Goal: Task Accomplishment & Management: Manage account settings

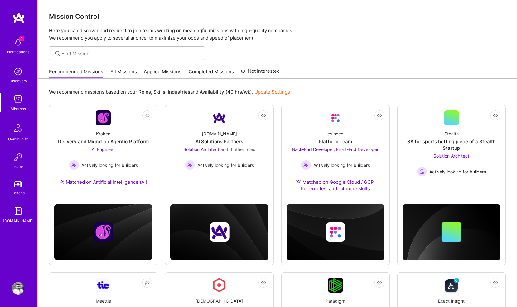
click at [160, 72] on link "Applied Missions" at bounding box center [163, 73] width 38 height 10
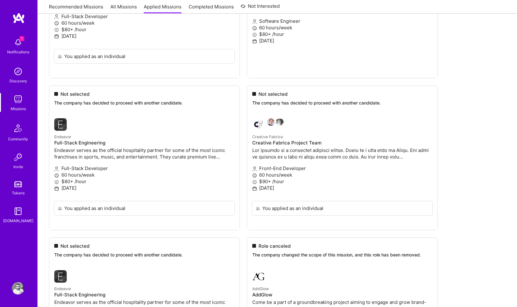
scroll to position [1113, 0]
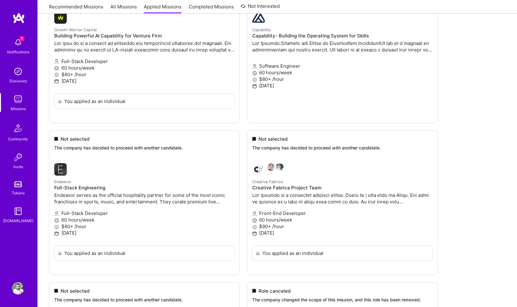
click at [15, 33] on div "1 Notifications Discovery Missions Community Invite Tokens [DOMAIN_NAME]" at bounding box center [18, 142] width 37 height 260
click at [19, 43] on img at bounding box center [18, 42] width 12 height 12
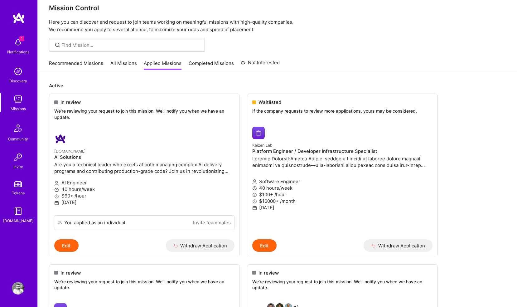
scroll to position [0, 0]
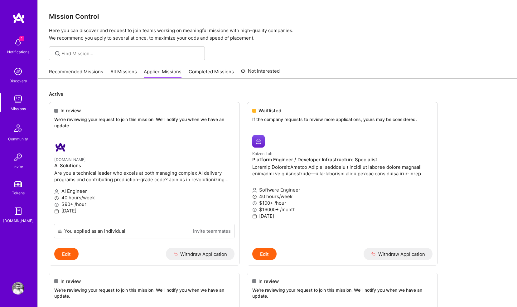
click at [206, 73] on link "Completed Missions" at bounding box center [210, 73] width 45 height 10
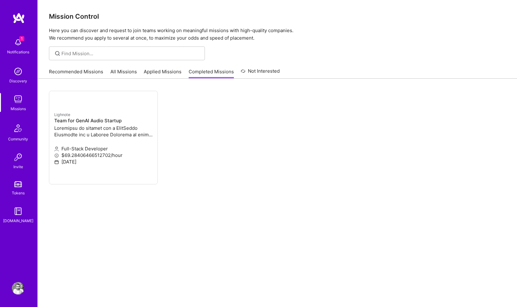
click at [252, 74] on link "Not Interested" at bounding box center [260, 72] width 39 height 11
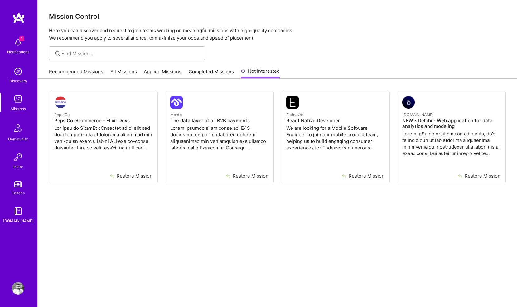
click at [191, 70] on link "Completed Missions" at bounding box center [210, 73] width 45 height 10
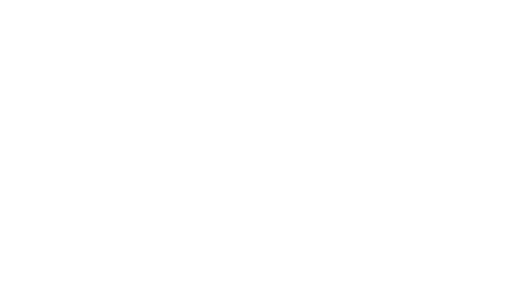
click at [0, 0] on link "Applied Missions" at bounding box center [0, 0] width 0 height 0
click at [0, 0] on link "Completed Missions" at bounding box center [0, 0] width 0 height 0
click at [0, 0] on link "Recommended Missions" at bounding box center [0, 0] width 0 height 0
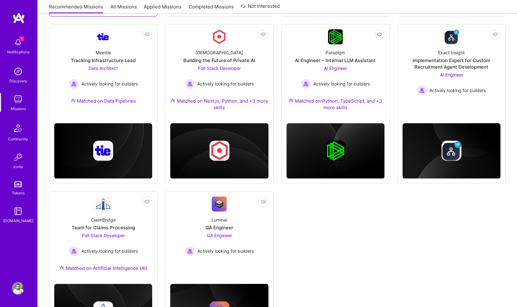
scroll to position [249, 0]
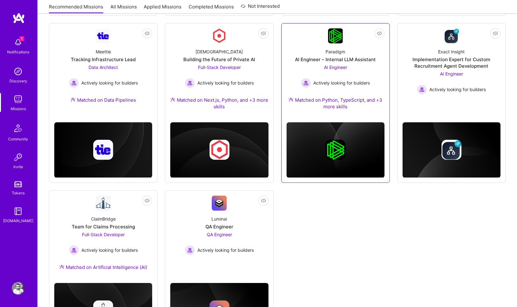
click at [334, 36] on img at bounding box center [335, 35] width 15 height 15
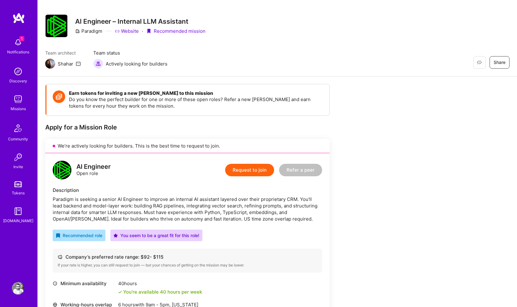
scroll to position [7, 0]
click at [133, 31] on link "Website" at bounding box center [127, 30] width 24 height 7
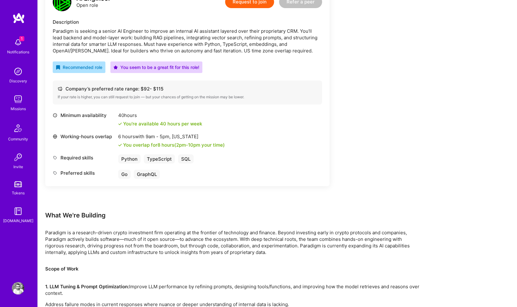
scroll to position [165, 0]
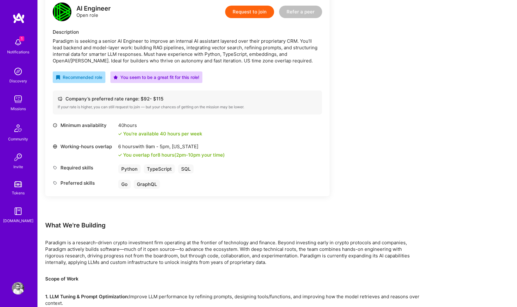
click at [23, 40] on span "1" at bounding box center [21, 38] width 5 height 5
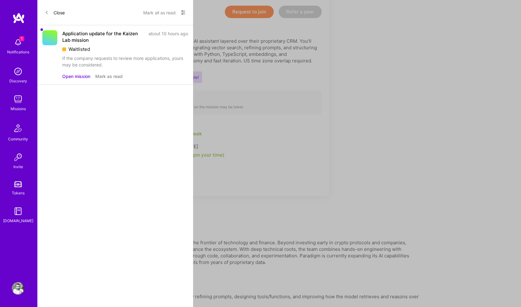
click at [75, 38] on div "Application update for the Kaizen Lab mission" at bounding box center [103, 36] width 83 height 13
click at [183, 11] on icon at bounding box center [183, 12] width 5 height 5
click at [151, 28] on span "Show all notifications" at bounding box center [139, 25] width 43 height 6
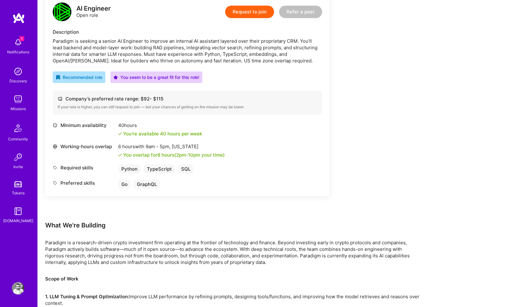
click at [214, 41] on div "1 1 Notifications Discovery Missions Community Invite Tokens [DOMAIN_NAME] Prof…" at bounding box center [258, 190] width 517 height 711
click at [25, 40] on div "1 Notifications" at bounding box center [18, 45] width 39 height 21
click at [17, 22] on img at bounding box center [18, 17] width 12 height 11
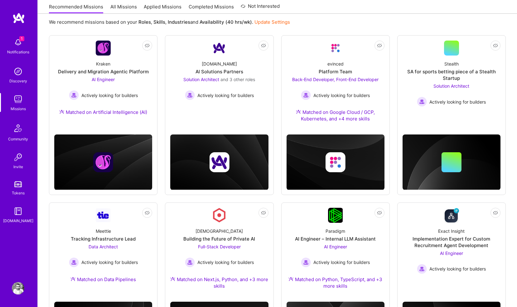
scroll to position [65, 0]
